Goal: Information Seeking & Learning: Learn about a topic

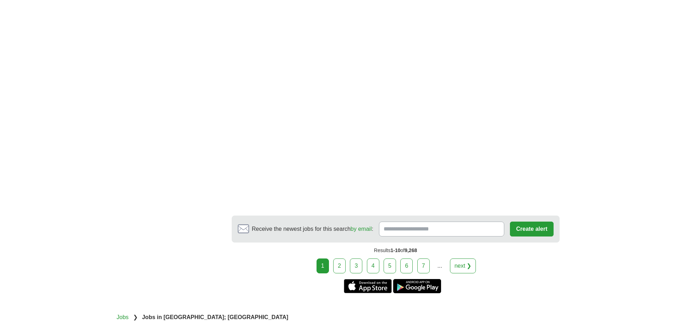
scroll to position [1314, 0]
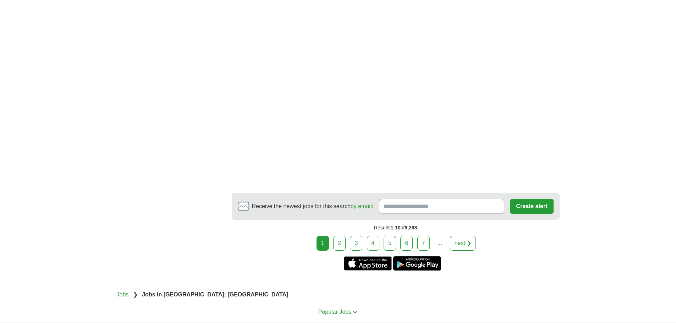
click at [458, 236] on link "next ❯" at bounding box center [463, 243] width 26 height 15
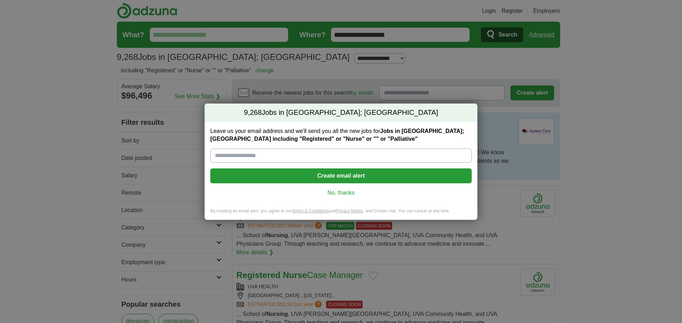
click at [343, 194] on link "No, thanks" at bounding box center [341, 193] width 250 height 8
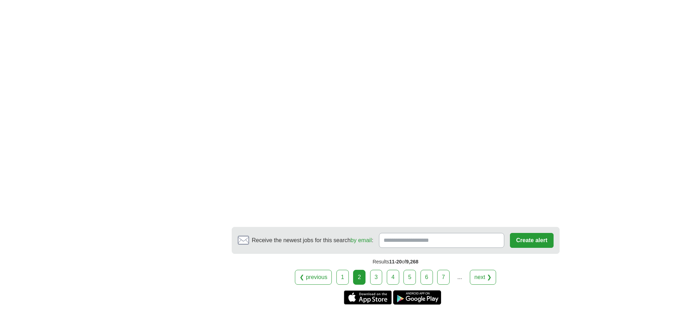
scroll to position [1243, 0]
click at [379, 269] on link "3" at bounding box center [376, 276] width 12 height 15
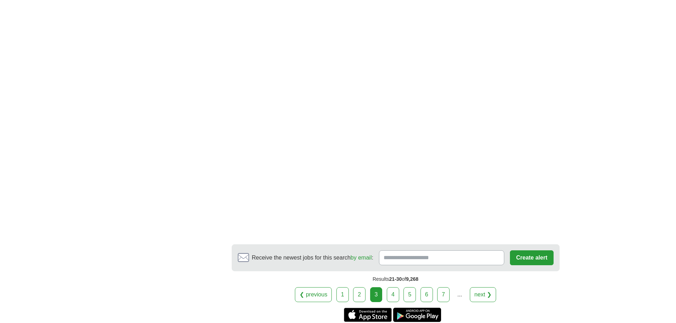
scroll to position [1278, 0]
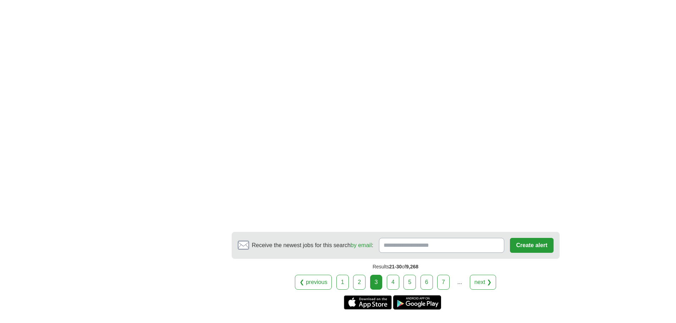
click at [395, 275] on link "4" at bounding box center [393, 282] width 12 height 15
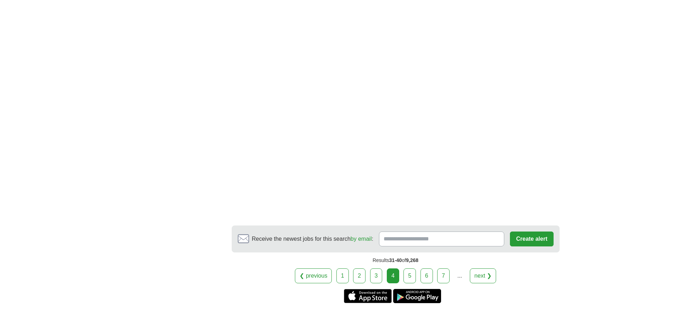
scroll to position [1385, 0]
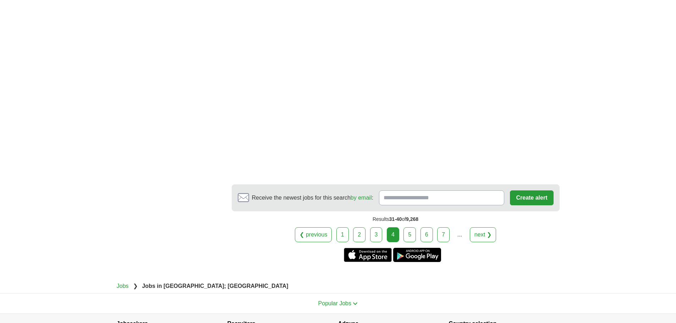
click at [411, 228] on link "5" at bounding box center [410, 235] width 12 height 15
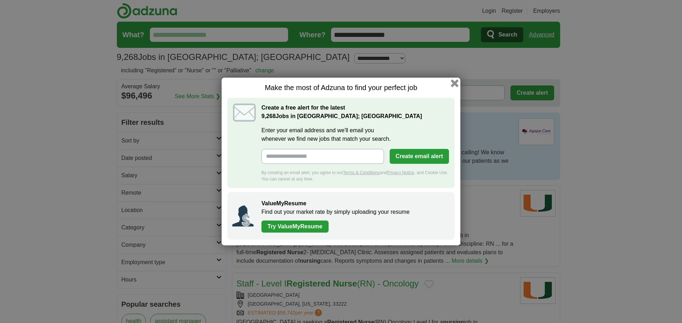
click at [455, 81] on button "button" at bounding box center [455, 84] width 8 height 8
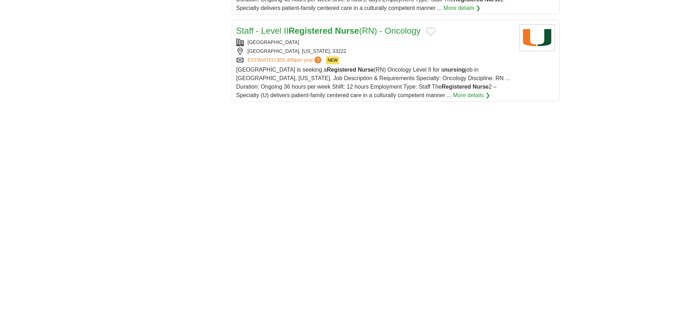
scroll to position [1027, 0]
